Goal: Check status: Check status

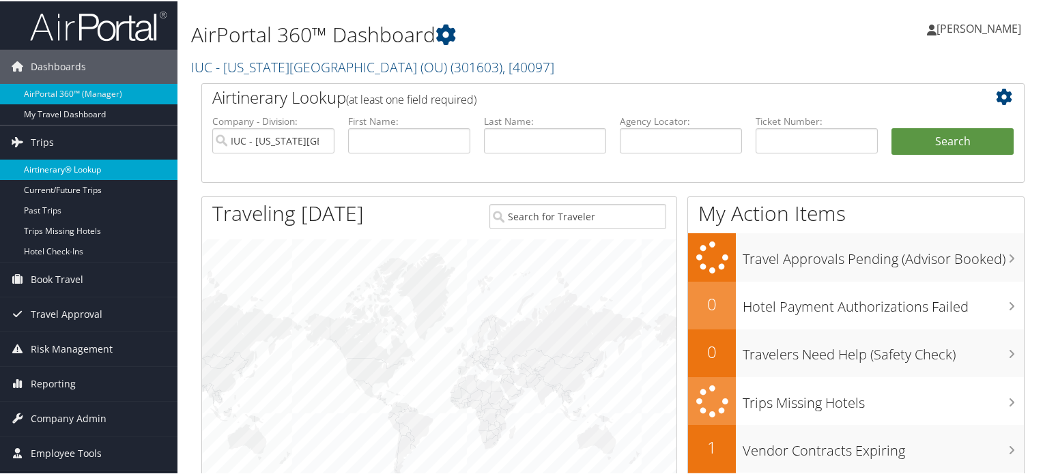
click at [57, 166] on link "Airtinerary® Lookup" at bounding box center [88, 168] width 177 height 20
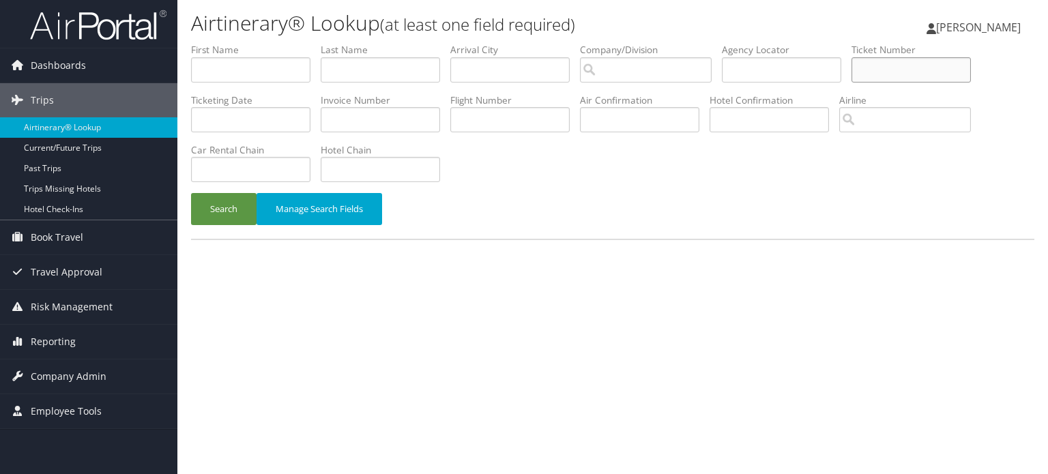
click at [915, 67] on input "text" at bounding box center [911, 69] width 119 height 25
paste input "5264289705366"
click at [226, 217] on button "Search" at bounding box center [224, 209] width 66 height 32
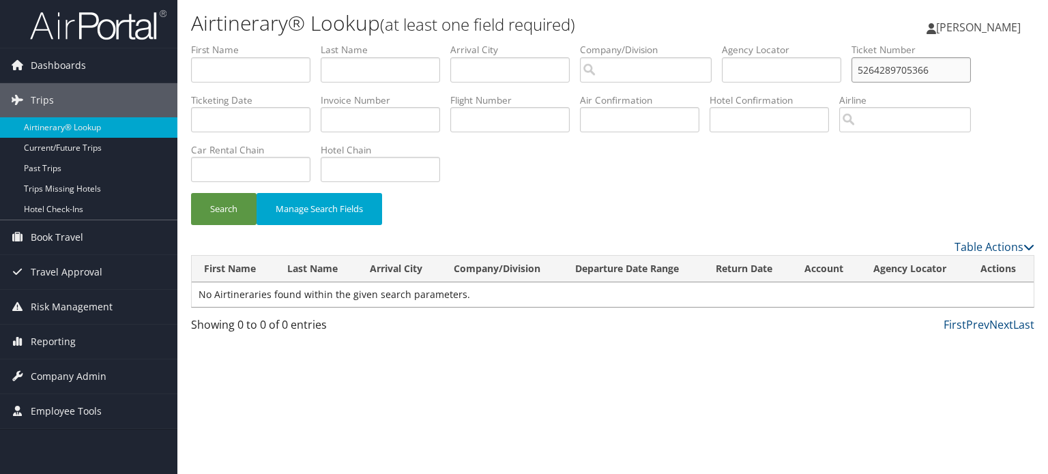
click at [947, 69] on input "5264289705366" at bounding box center [911, 69] width 119 height 25
click at [237, 204] on button "Search" at bounding box center [224, 209] width 66 height 32
click at [945, 67] on input "526428970536" at bounding box center [911, 69] width 119 height 25
click at [207, 205] on button "Search" at bounding box center [224, 209] width 66 height 32
drag, startPoint x: 871, startPoint y: 68, endPoint x: 811, endPoint y: 78, distance: 61.0
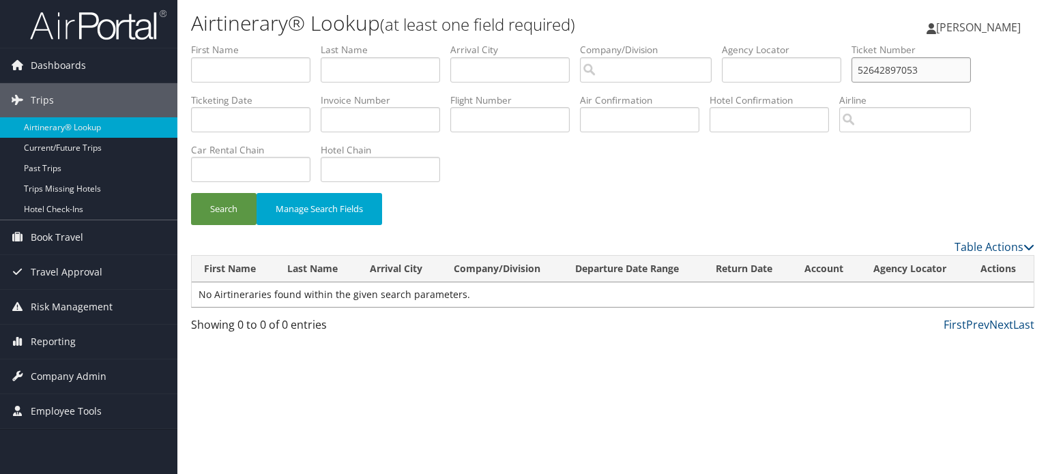
click at [812, 43] on ul "First Name Last Name Departure City Arrival City Company/Division Airport/City …" at bounding box center [613, 43] width 844 height 0
type input "2642897053"
click at [241, 200] on button "Search" at bounding box center [224, 209] width 66 height 32
drag, startPoint x: 934, startPoint y: 69, endPoint x: 705, endPoint y: 68, distance: 228.6
click at [707, 43] on ul "First Name Last Name Departure City Arrival City Company/Division Airport/City …" at bounding box center [613, 43] width 844 height 0
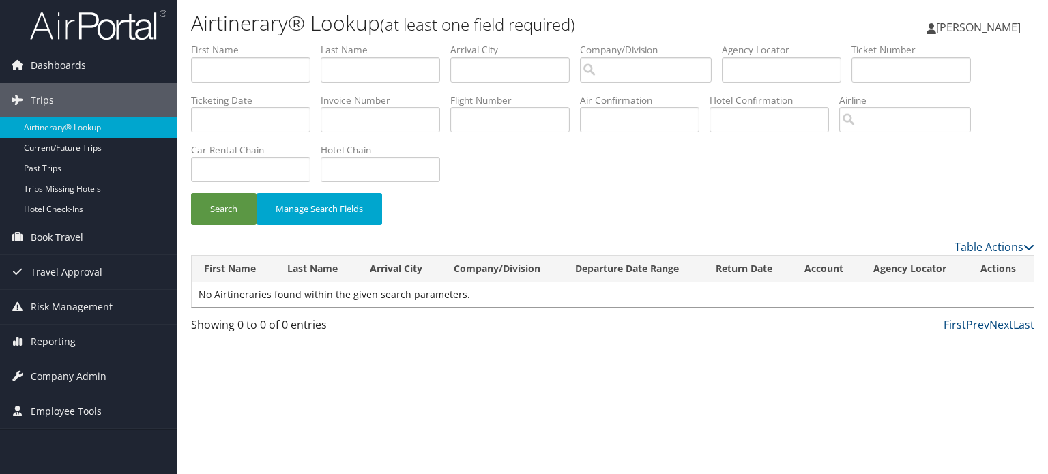
click at [703, 195] on div "Search Manage Search Fields" at bounding box center [613, 216] width 864 height 46
